Goal: Transaction & Acquisition: Book appointment/travel/reservation

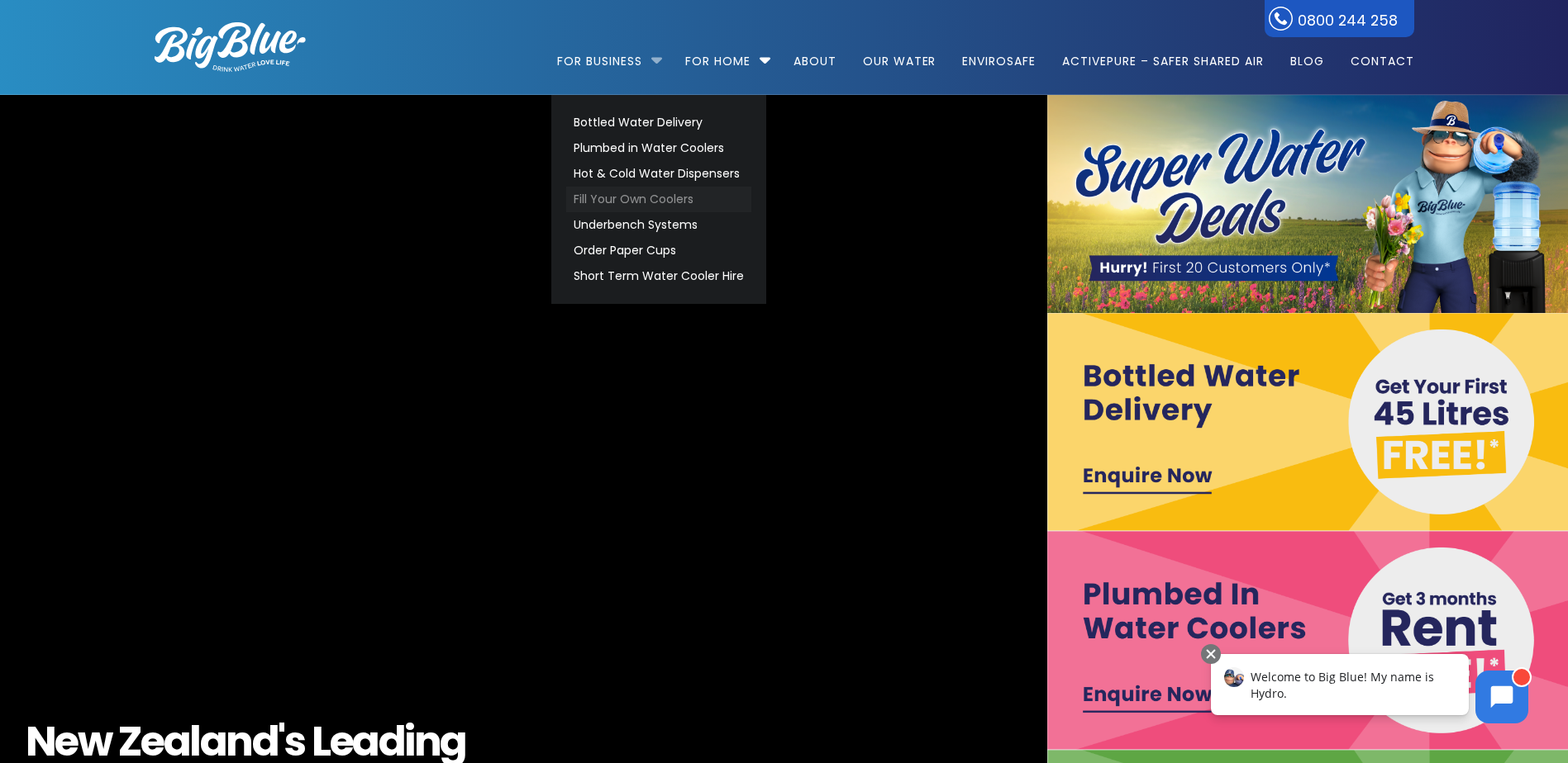
click at [615, 204] on link "Fill Your Own Coolers" at bounding box center [658, 199] width 185 height 26
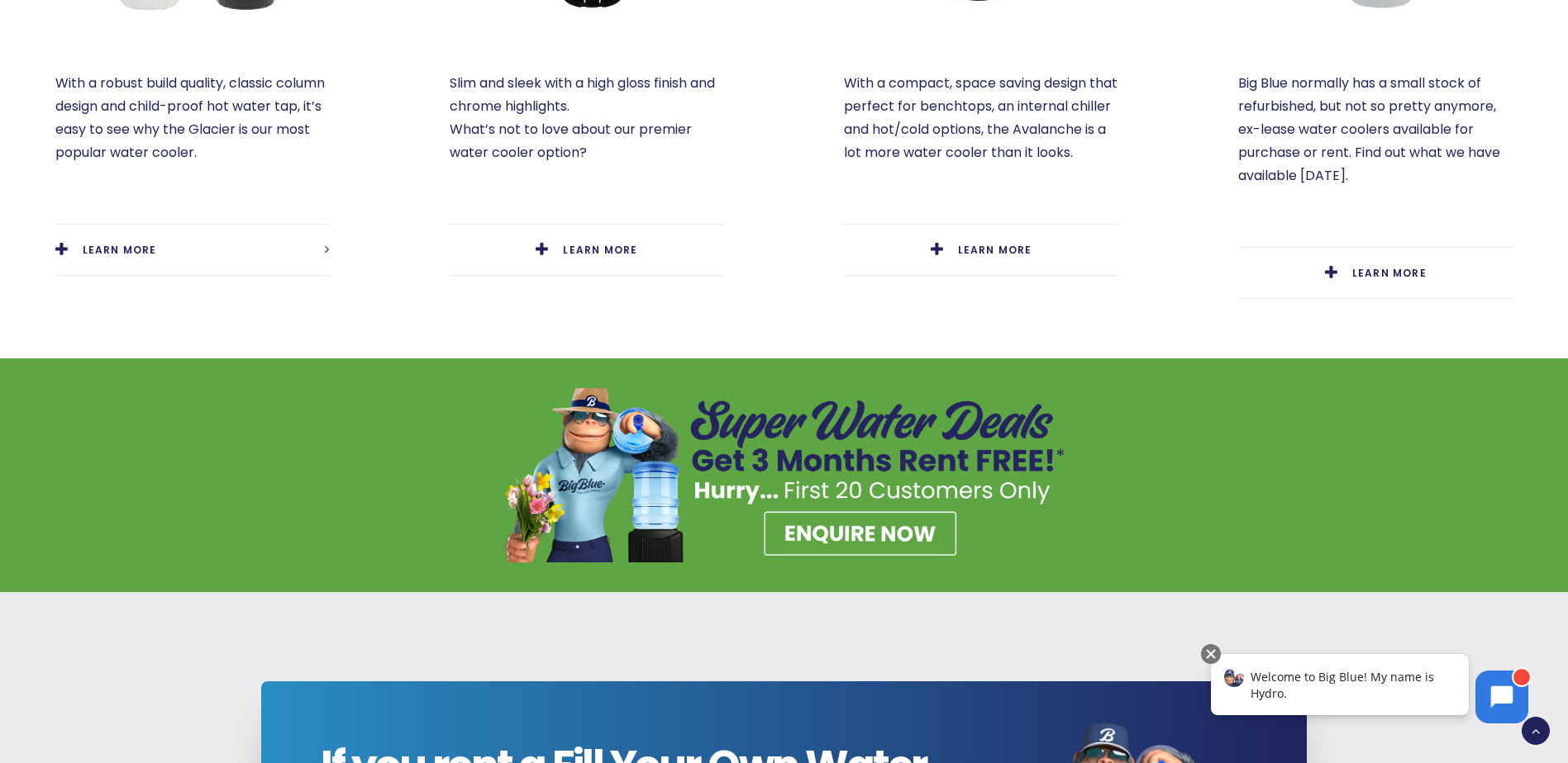
scroll to position [1157, 0]
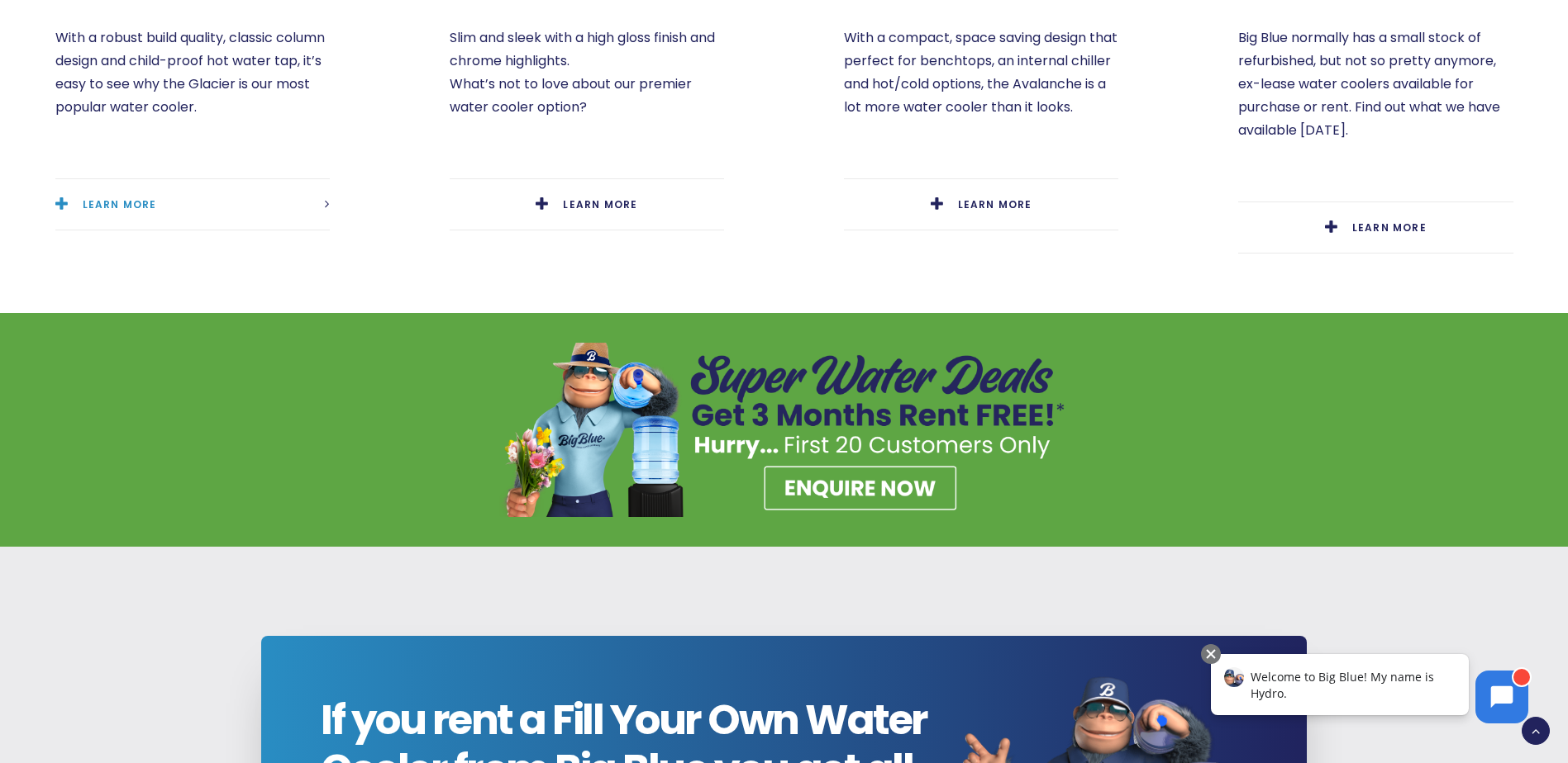
click at [124, 216] on link "LEARN MORE" at bounding box center [192, 204] width 274 height 51
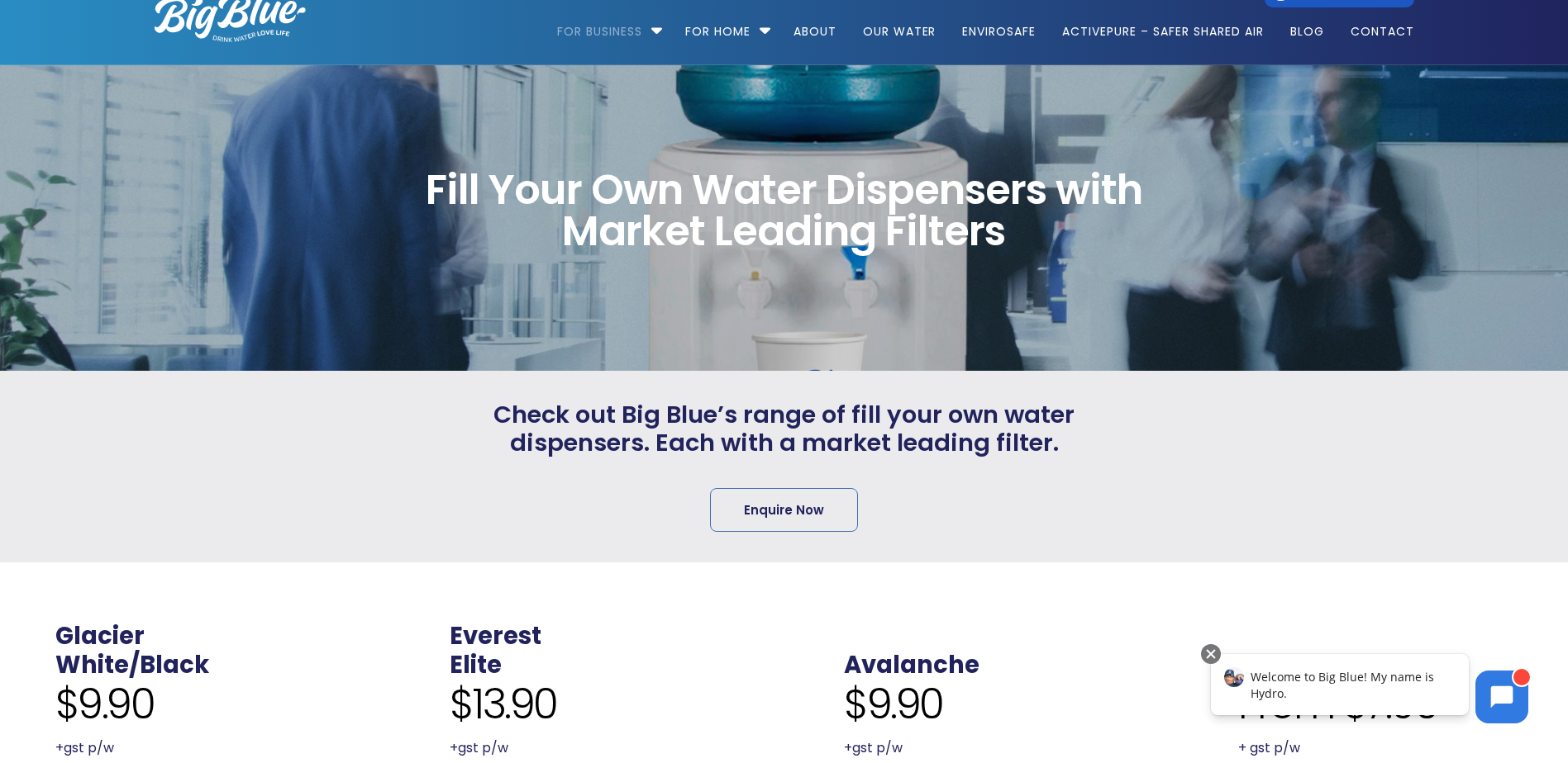
scroll to position [0, 0]
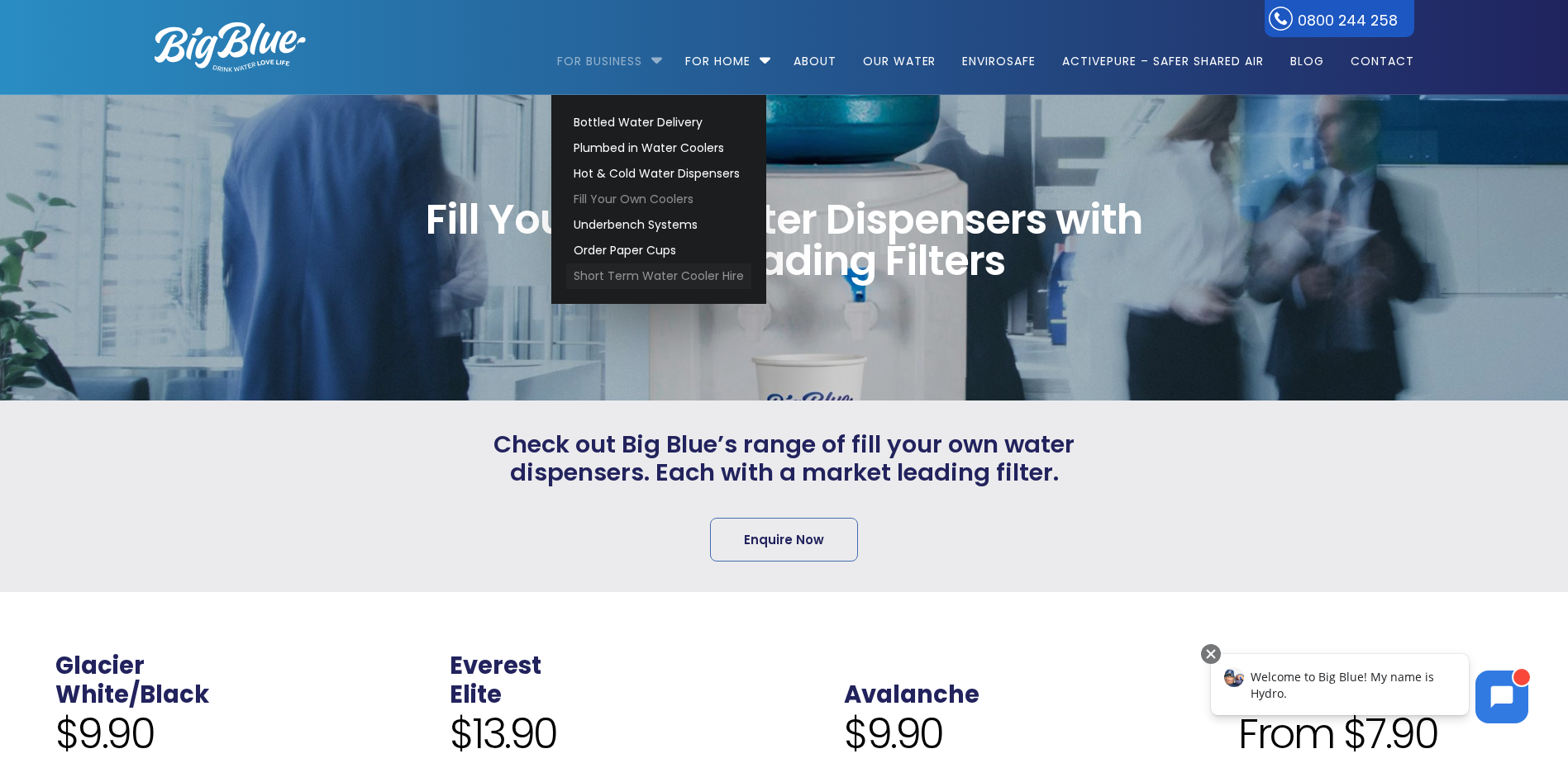
click at [604, 282] on link "Short Term Water Cooler Hire" at bounding box center [658, 276] width 185 height 26
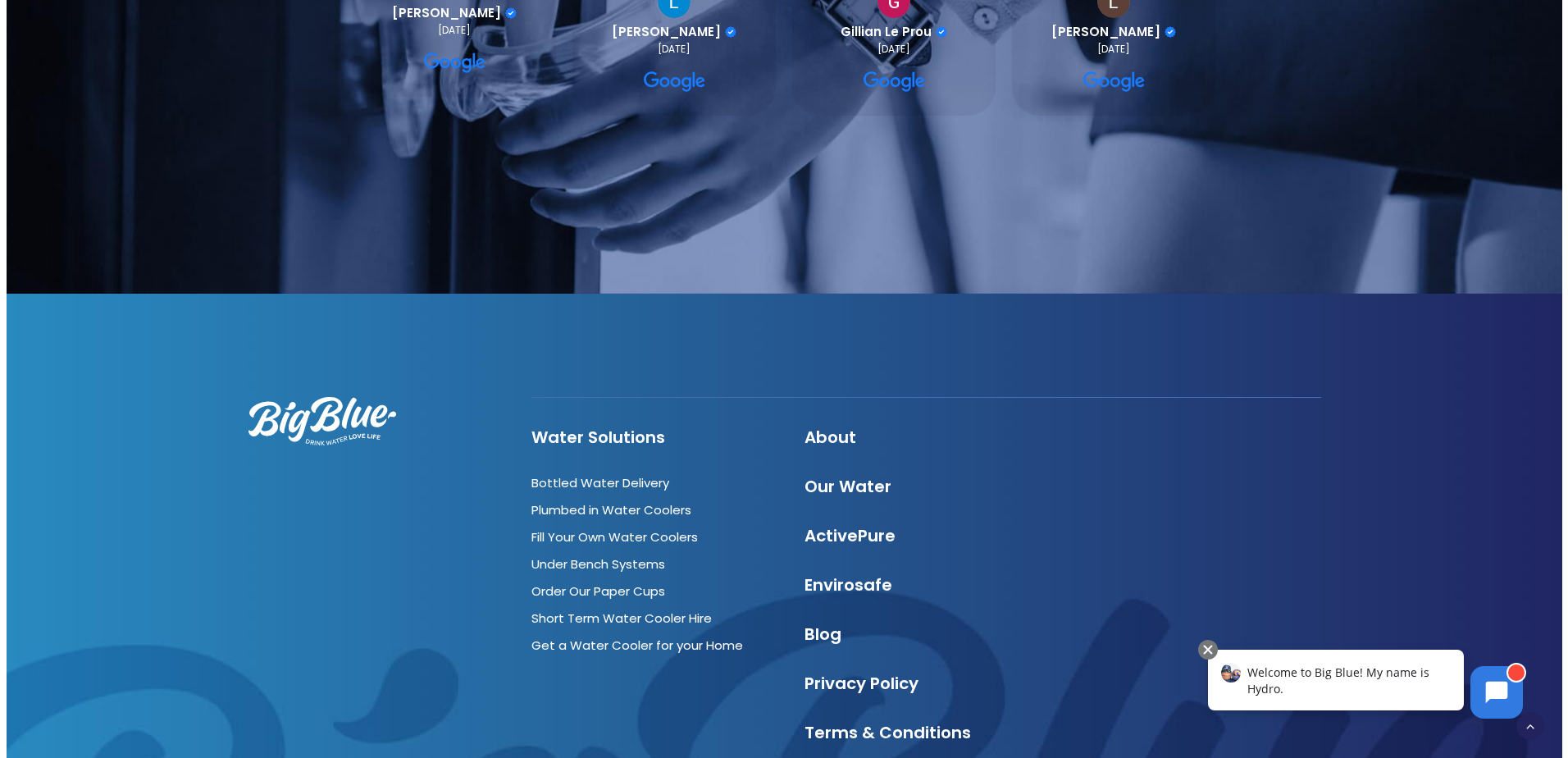
scroll to position [1888, 0]
